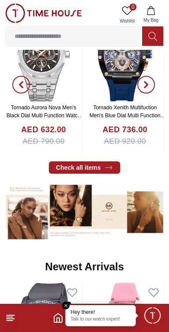
scroll to position [231, 0]
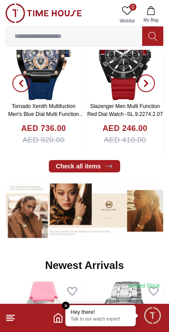
click at [15, 320] on icon at bounding box center [10, 317] width 11 height 11
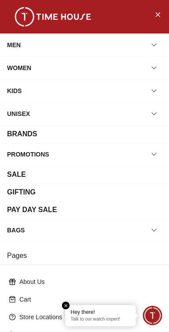
click at [89, 254] on h3 "Pages" at bounding box center [84, 256] width 169 height 18
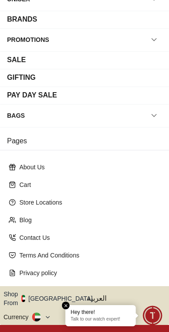
scroll to position [119, 0]
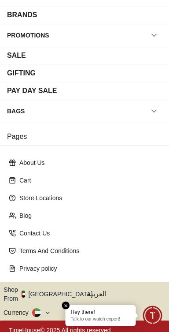
click at [58, 289] on button "Shop From [GEOGRAPHIC_DATA]" at bounding box center [52, 294] width 96 height 18
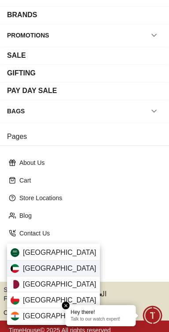
click at [58, 271] on div "[GEOGRAPHIC_DATA]" at bounding box center [53, 268] width 93 height 16
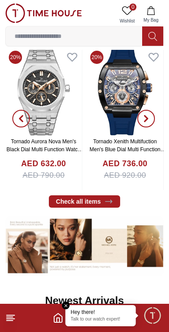
scroll to position [201, 0]
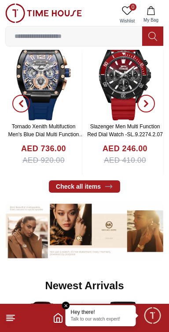
scroll to position [211, 0]
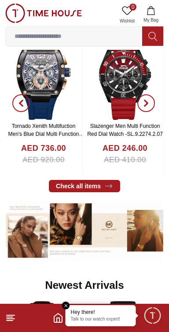
click at [15, 322] on icon at bounding box center [10, 317] width 11 height 11
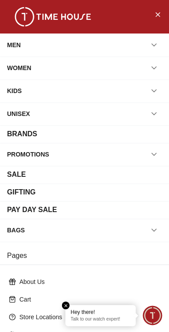
click at [113, 316] on div "Hey there! Talk to our watch expert!" at bounding box center [101, 315] width 70 height 21
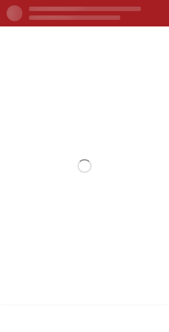
scroll to position [0, 0]
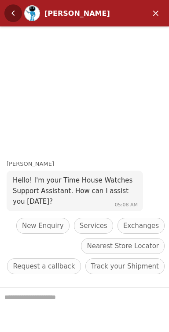
click at [17, 17] on em "Back" at bounding box center [13, 13] width 18 height 18
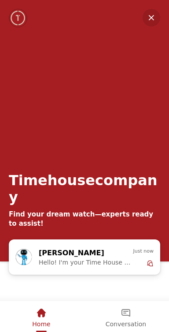
click at [41, 321] on span "Home" at bounding box center [41, 323] width 18 height 7
click at [152, 22] on em "Minimize" at bounding box center [152, 18] width 18 height 18
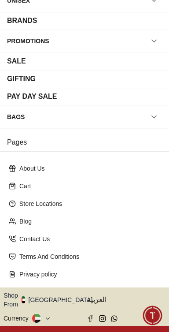
scroll to position [119, 0]
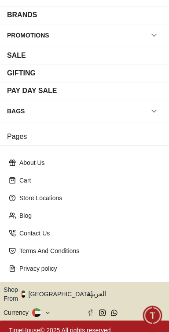
click at [56, 288] on button "Shop From [GEOGRAPHIC_DATA]" at bounding box center [52, 294] width 96 height 18
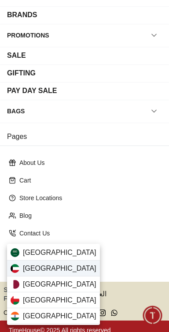
click at [64, 270] on div "[GEOGRAPHIC_DATA]" at bounding box center [53, 268] width 93 height 16
